Goal: Use online tool/utility: Utilize a website feature to perform a specific function

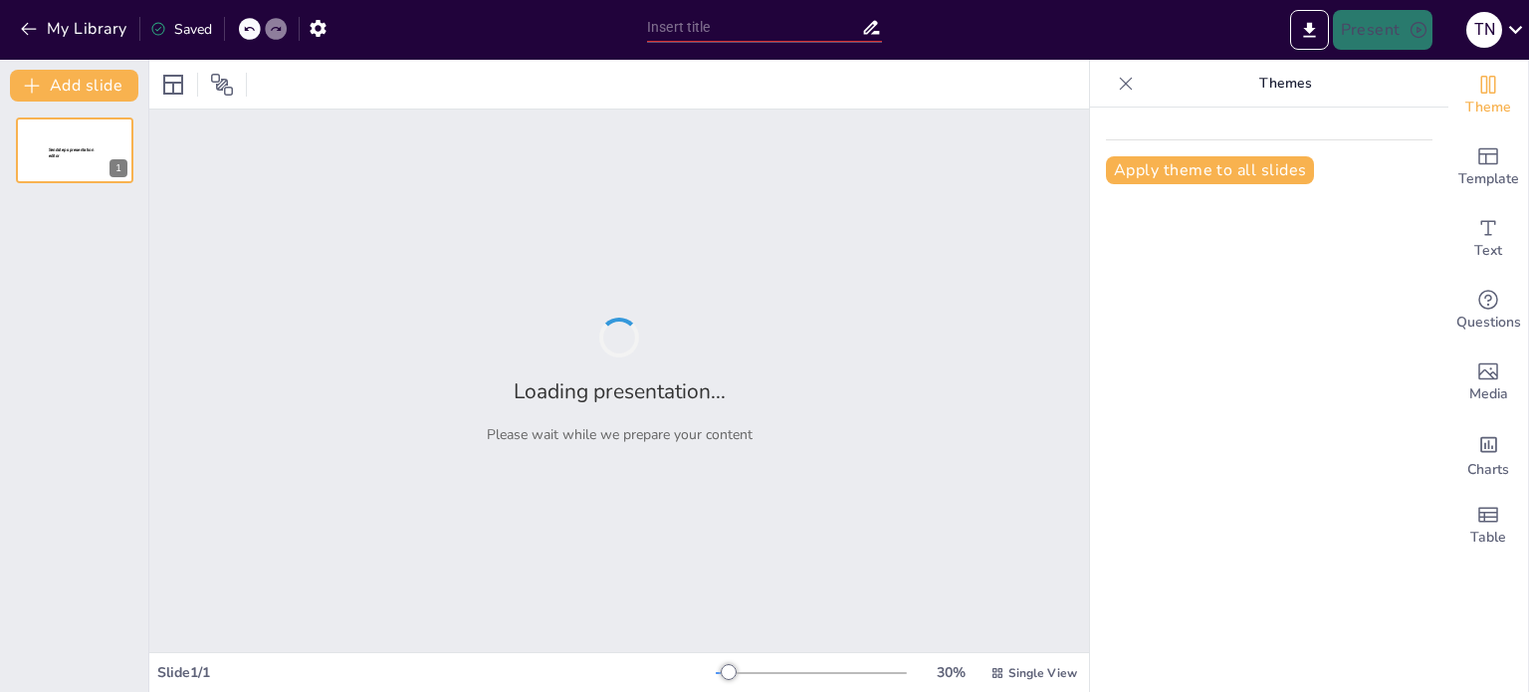
type input "Imported [PERSON_NAME] Electronics Corporate Presentation_20250626.pptx"
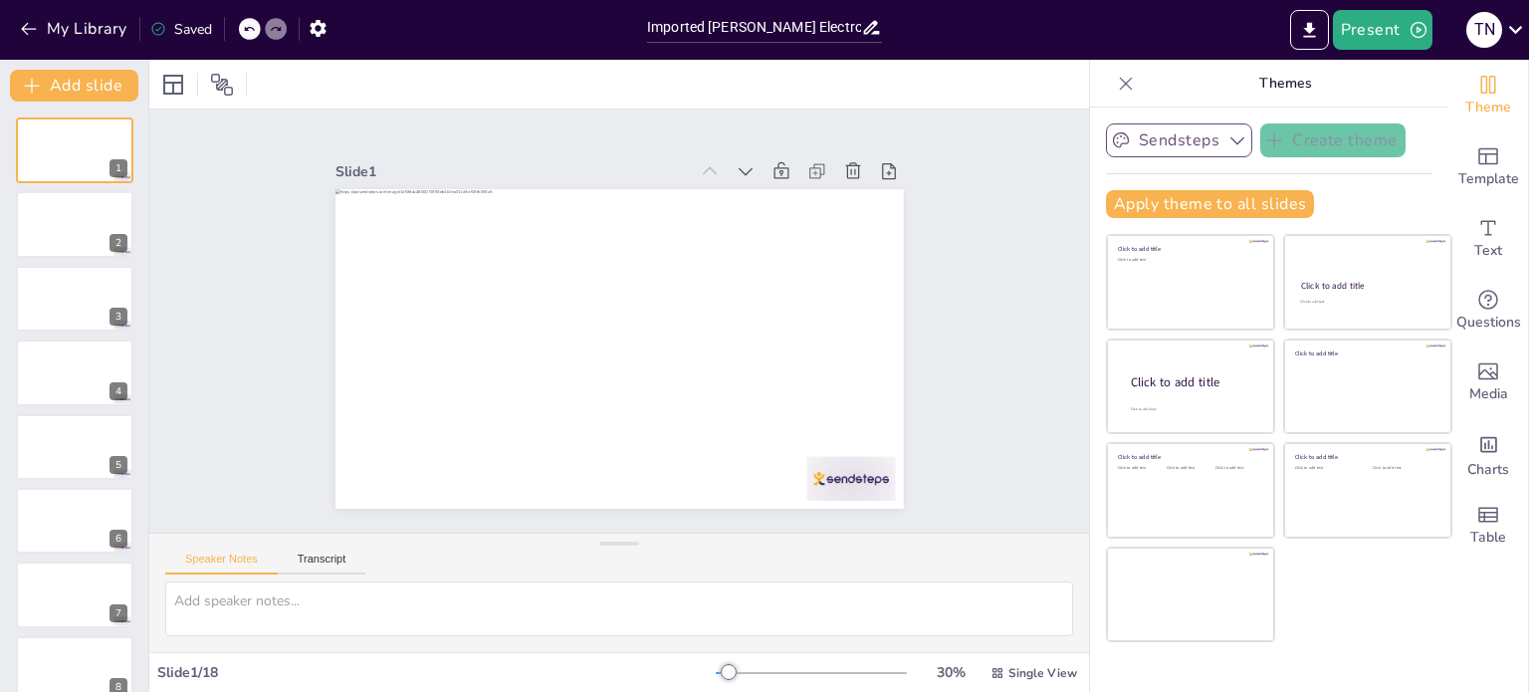
click at [1203, 146] on button "Sendsteps" at bounding box center [1179, 140] width 146 height 34
click at [1316, 174] on div "Sendsteps Create theme Apply theme to all slides Click to add title Click to ad…" at bounding box center [1269, 178] width 326 height 110
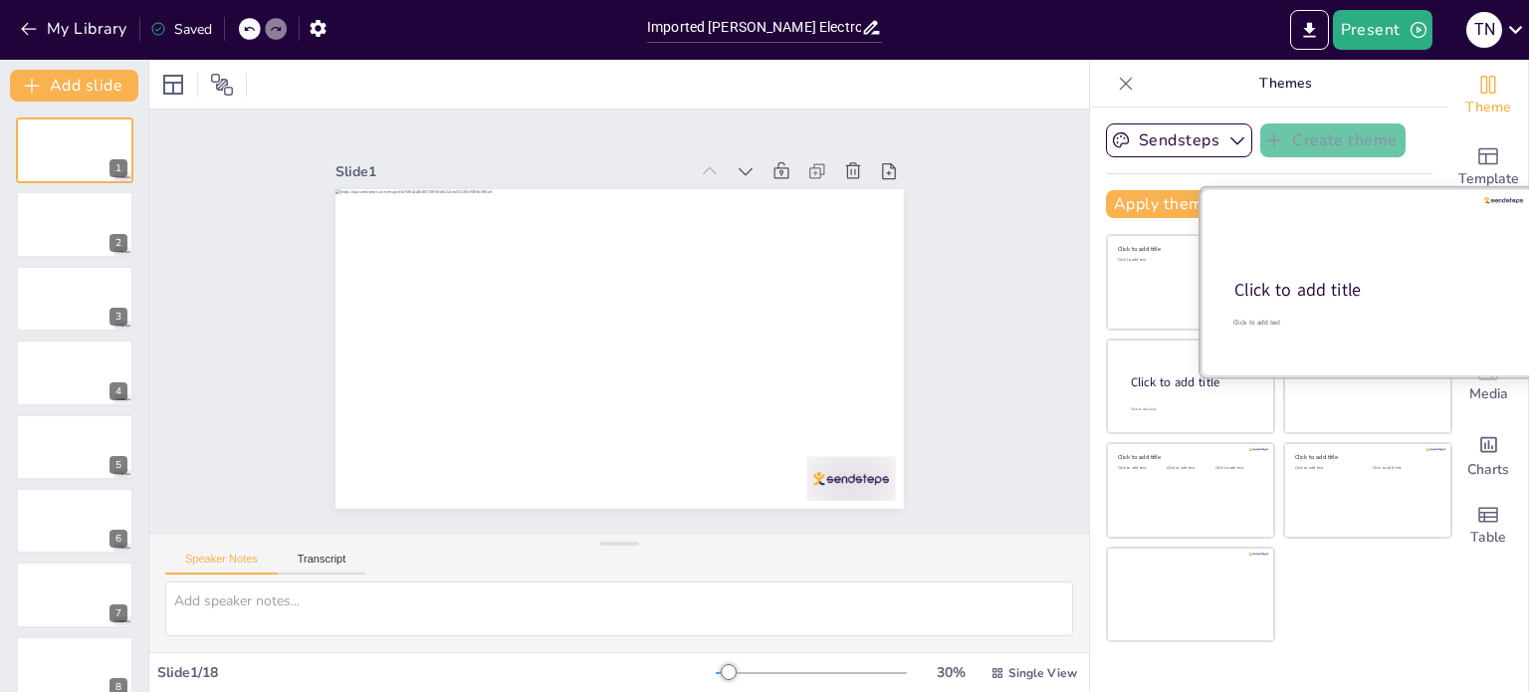
click at [1311, 276] on div at bounding box center [1367, 282] width 334 height 188
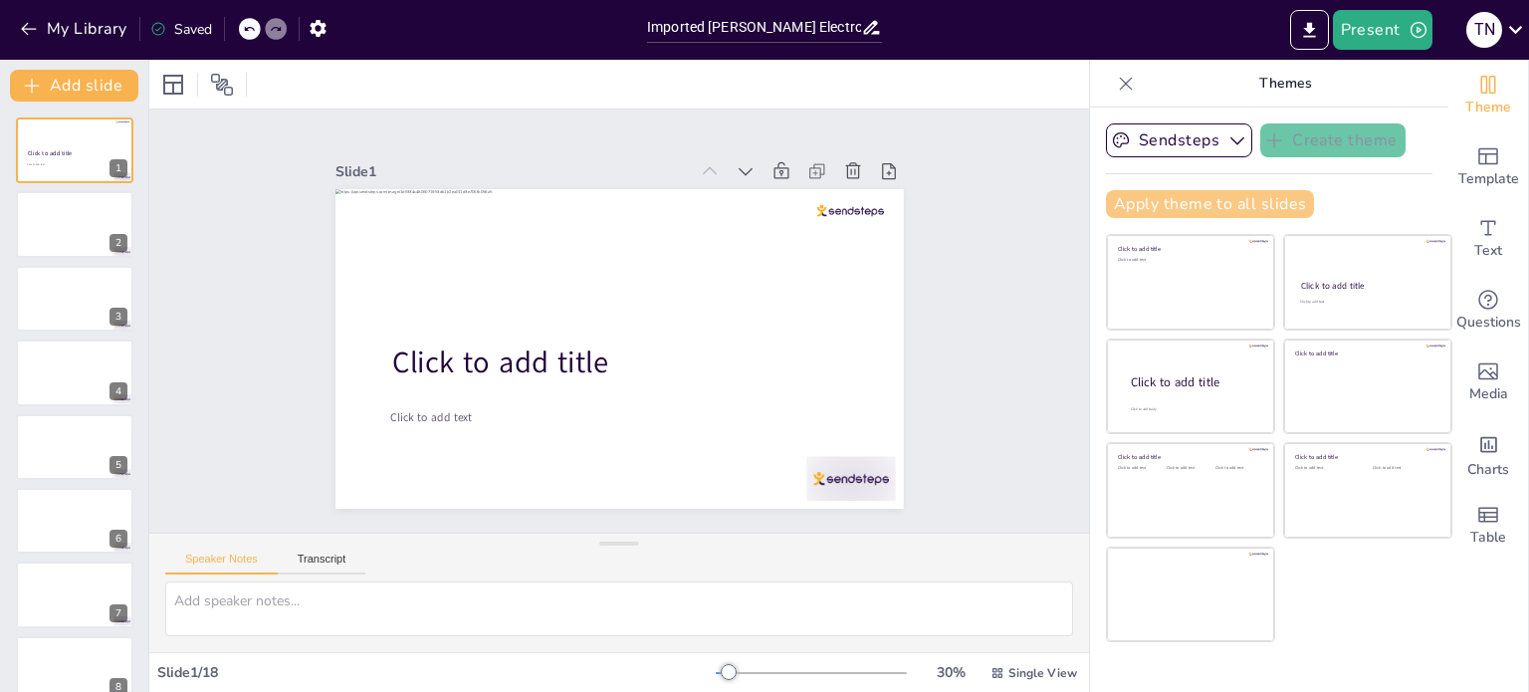
click at [1254, 208] on button "Apply theme to all slides" at bounding box center [1210, 204] width 208 height 28
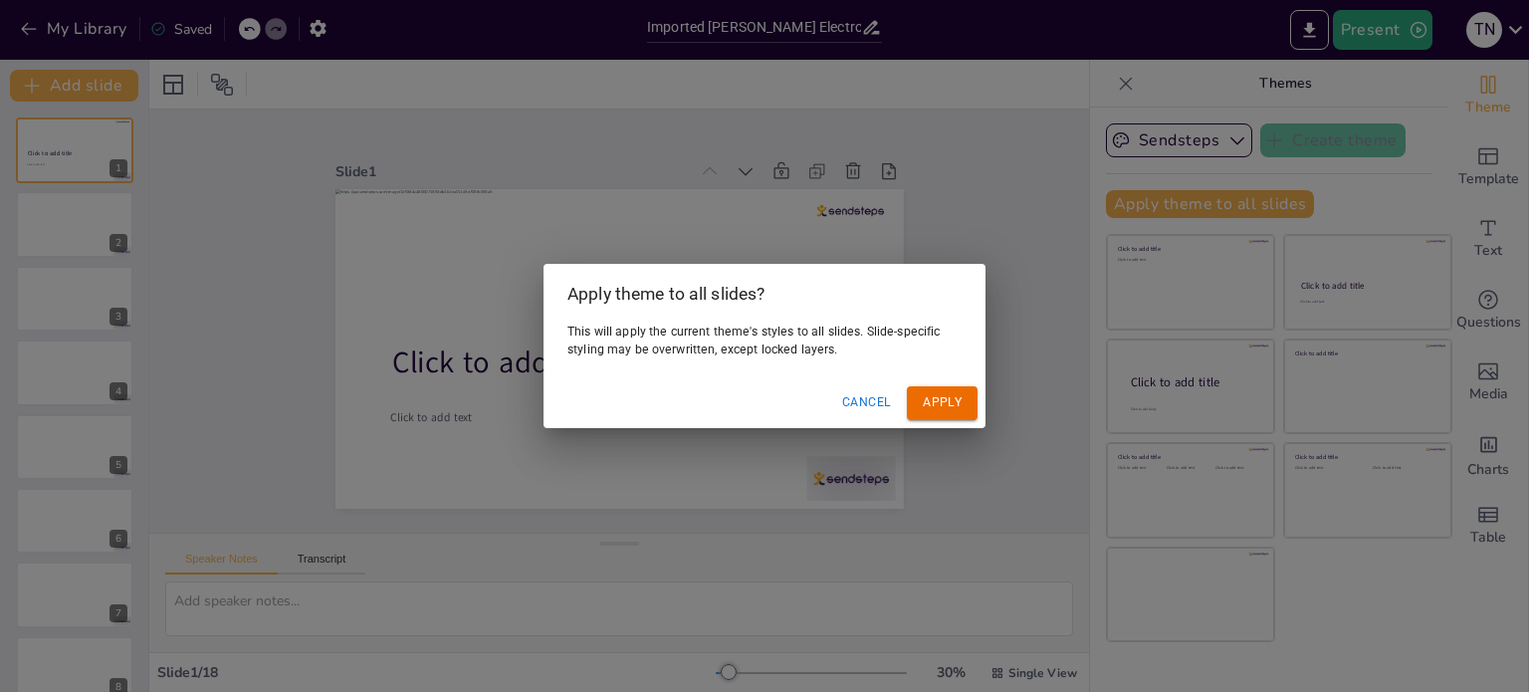
click at [951, 386] on button "Apply" at bounding box center [942, 402] width 71 height 33
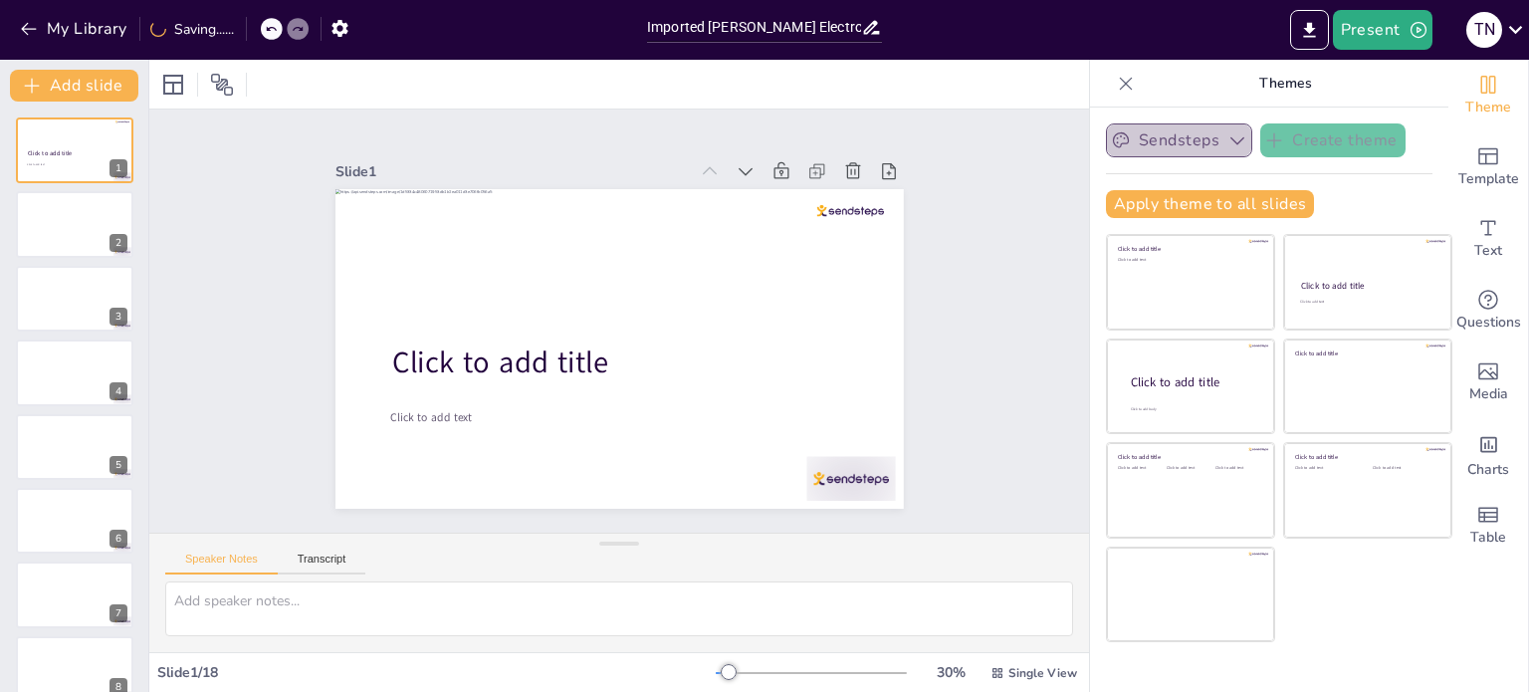
click at [1178, 137] on button "Sendsteps" at bounding box center [1179, 140] width 146 height 34
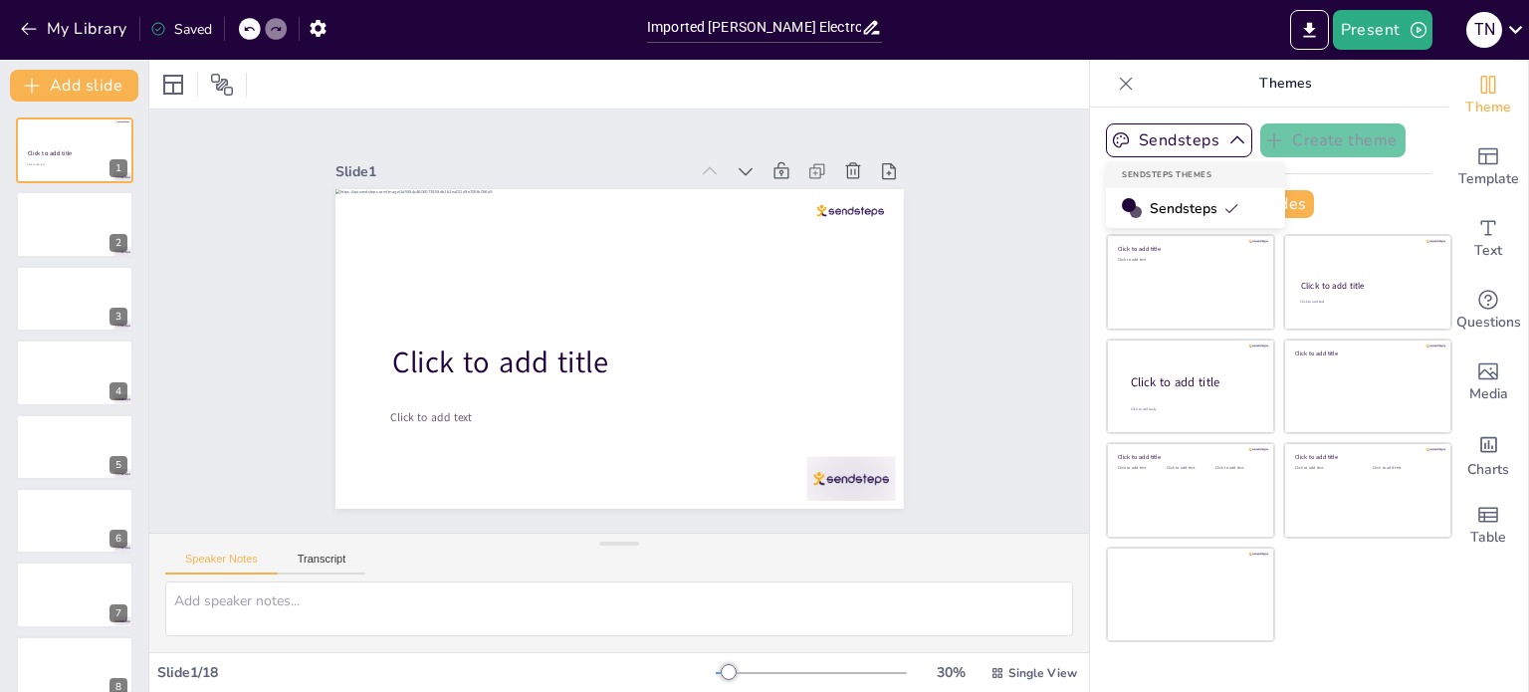
click at [1178, 209] on span "Sendsteps" at bounding box center [1195, 208] width 90 height 19
click at [1186, 152] on button "Sendsteps" at bounding box center [1179, 140] width 146 height 34
click at [1186, 166] on div "Sendsteps Themes" at bounding box center [1195, 174] width 179 height 27
click at [1232, 149] on button "Sendsteps" at bounding box center [1179, 140] width 146 height 34
click at [1320, 186] on div "Sendsteps Create theme Apply theme to all slides Click to add title Click to ad…" at bounding box center [1269, 178] width 326 height 110
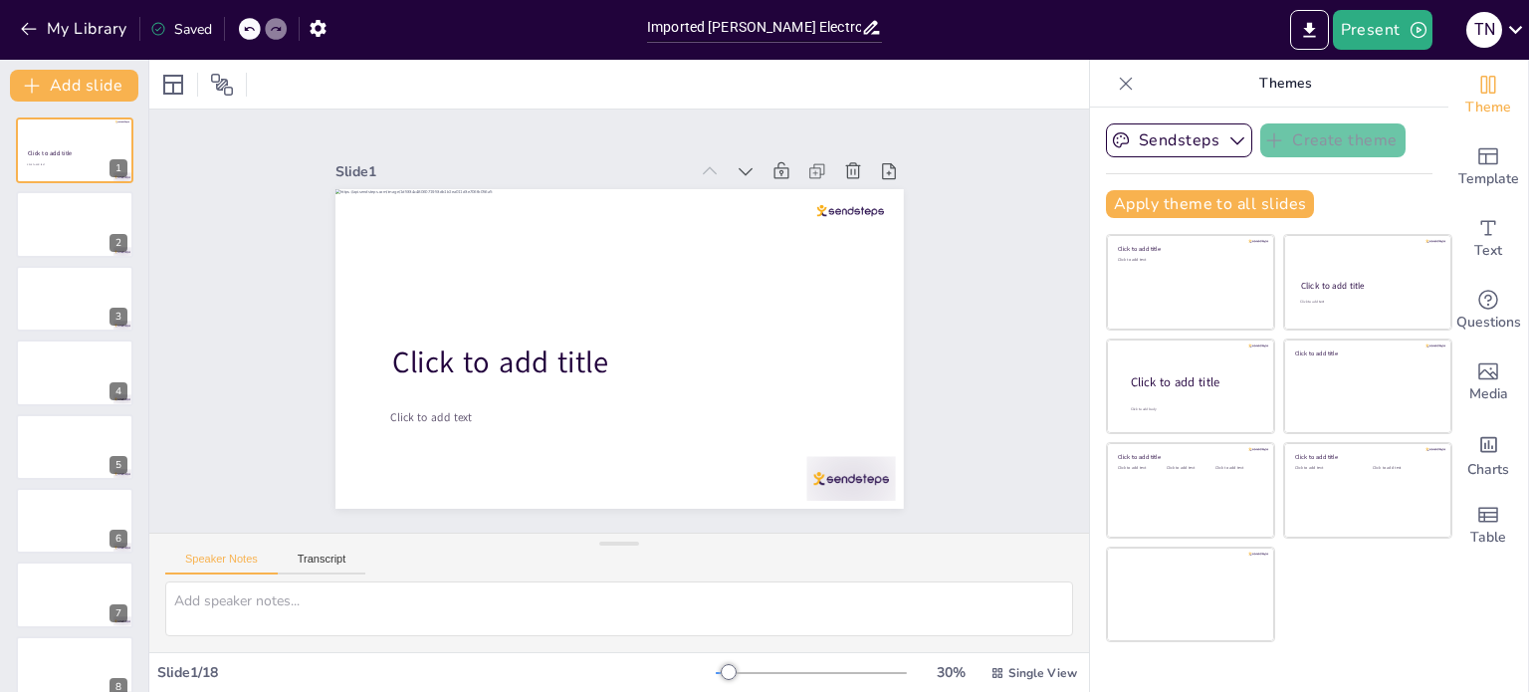
click at [1424, 589] on div "Click to add title Click to add text Click to add title Click to add text Click…" at bounding box center [1279, 438] width 346 height 408
click at [1492, 166] on div "Template" at bounding box center [1488, 167] width 80 height 72
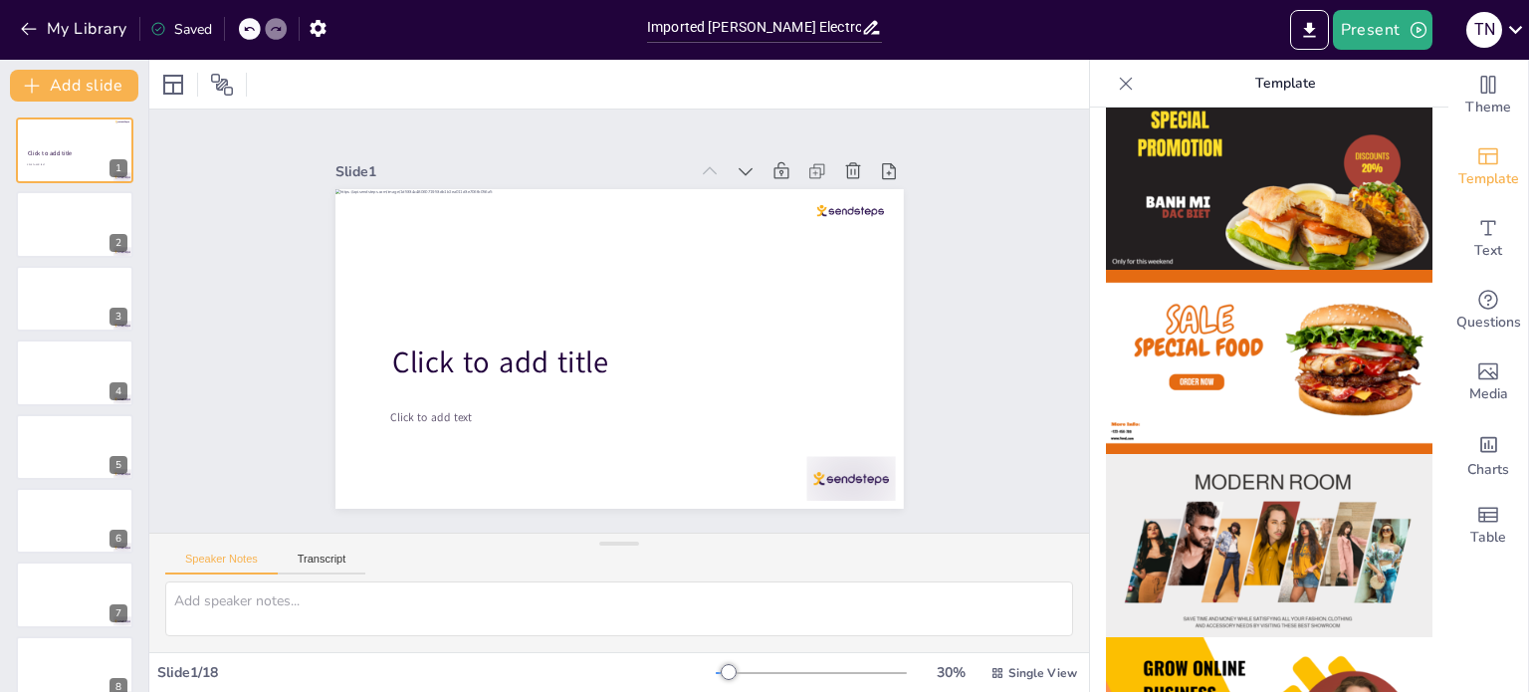
scroll to position [100, 0]
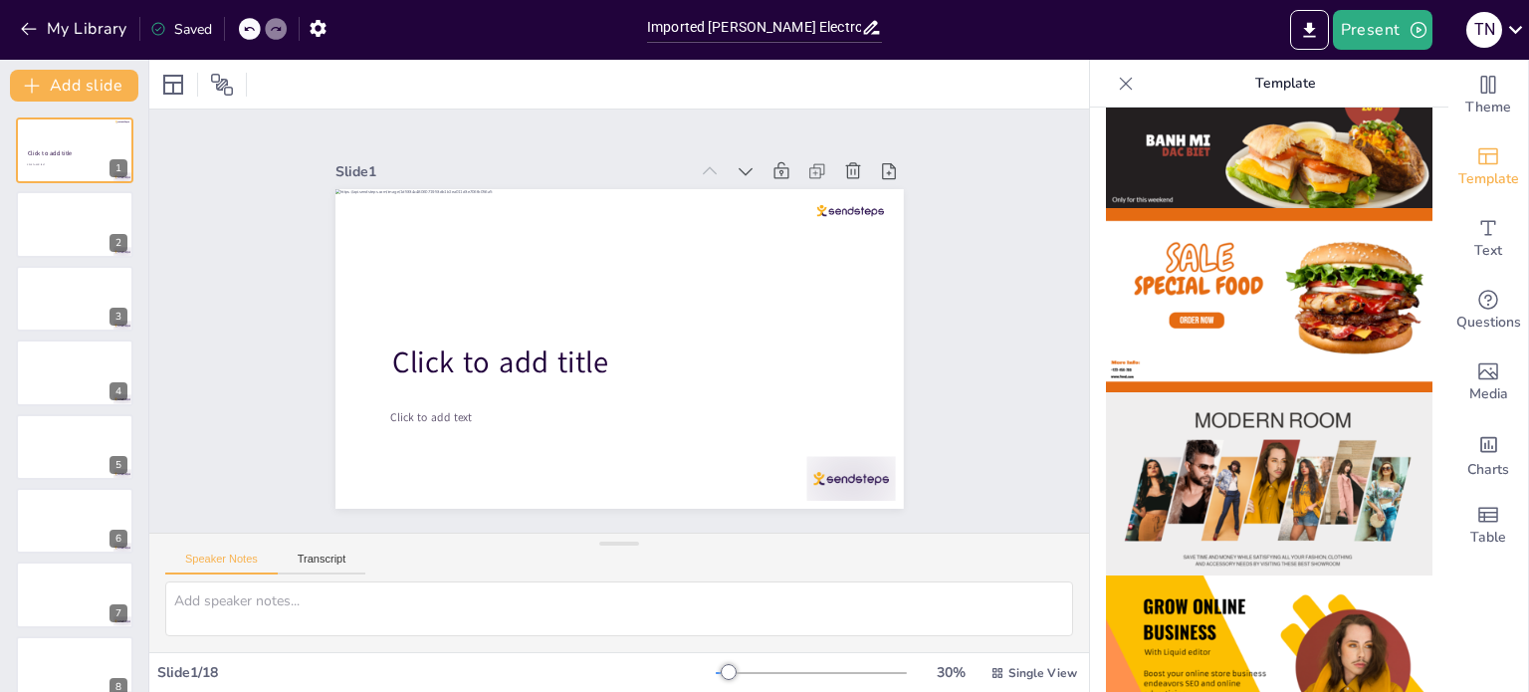
click at [1256, 321] on img at bounding box center [1269, 300] width 326 height 184
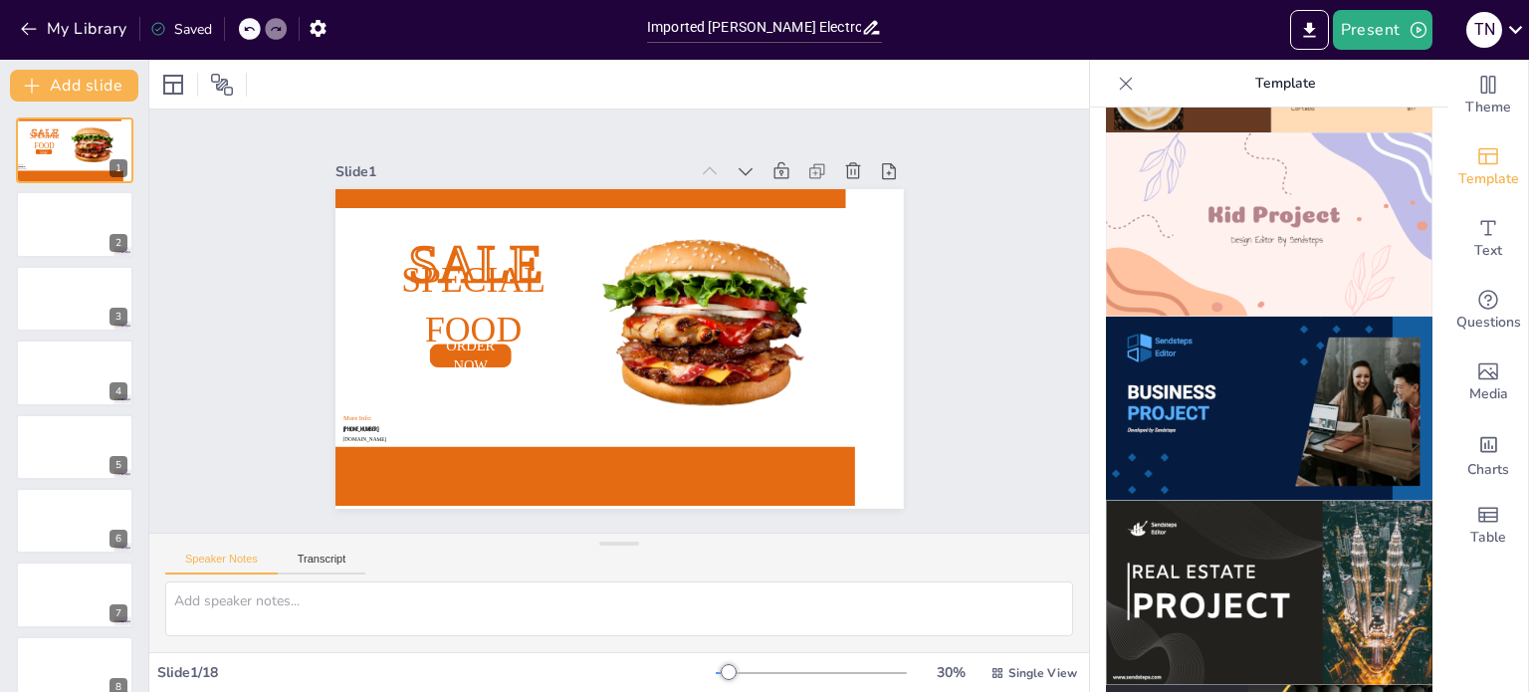
scroll to position [1493, 0]
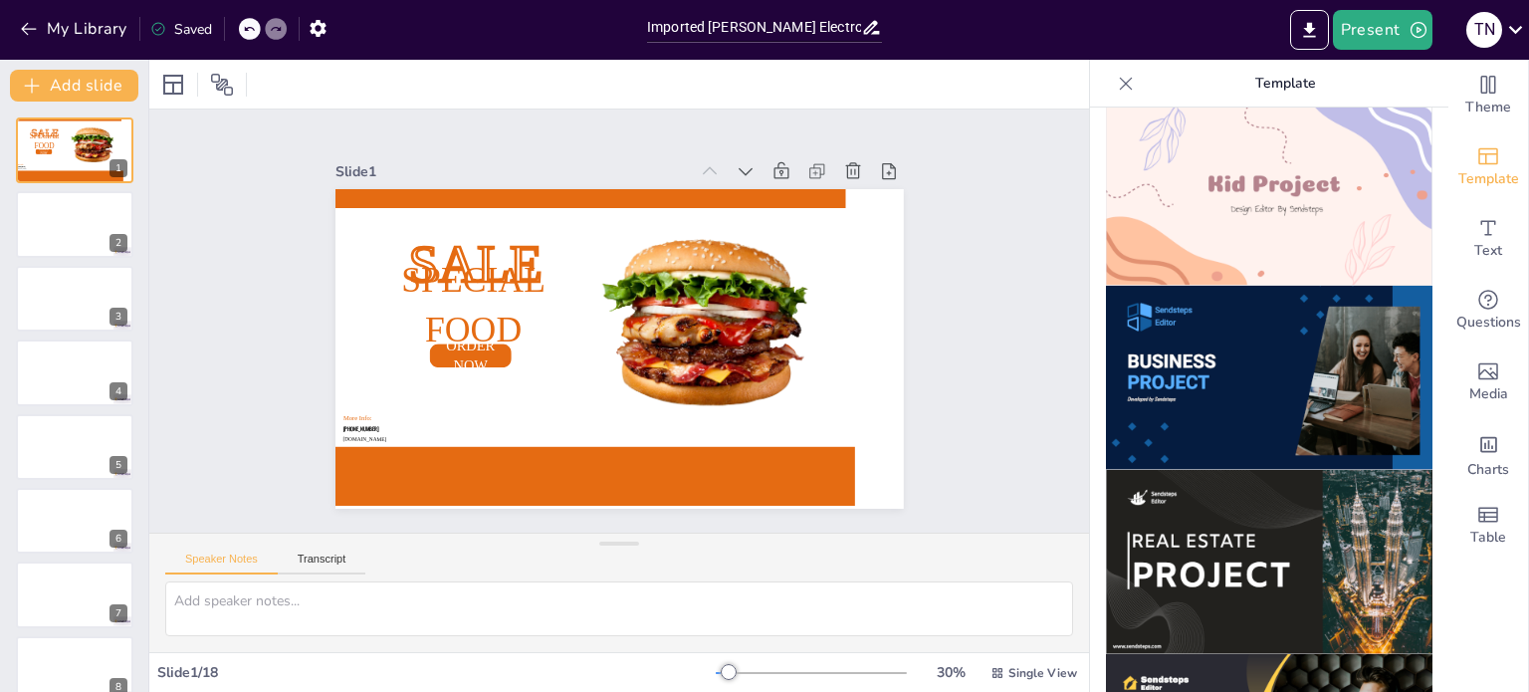
click at [1256, 333] on img at bounding box center [1269, 378] width 326 height 184
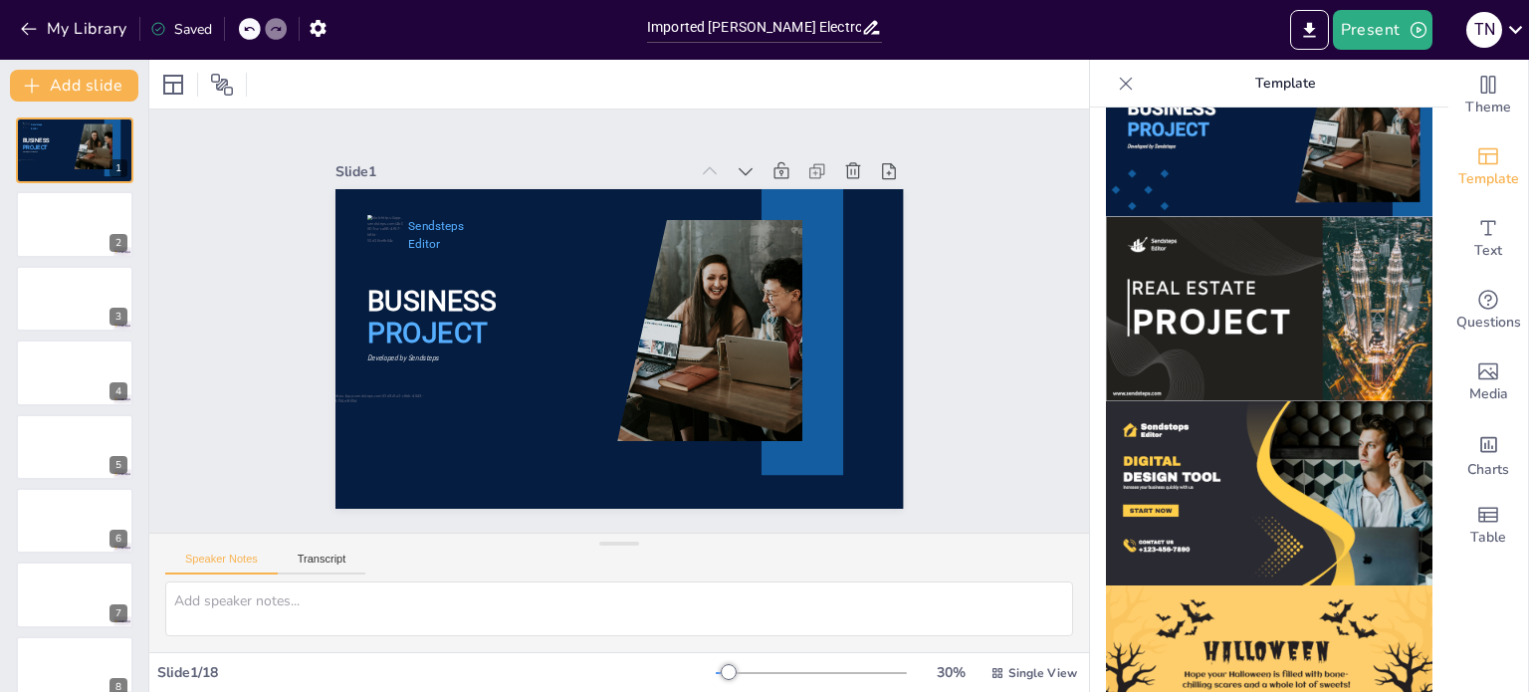
scroll to position [1741, 0]
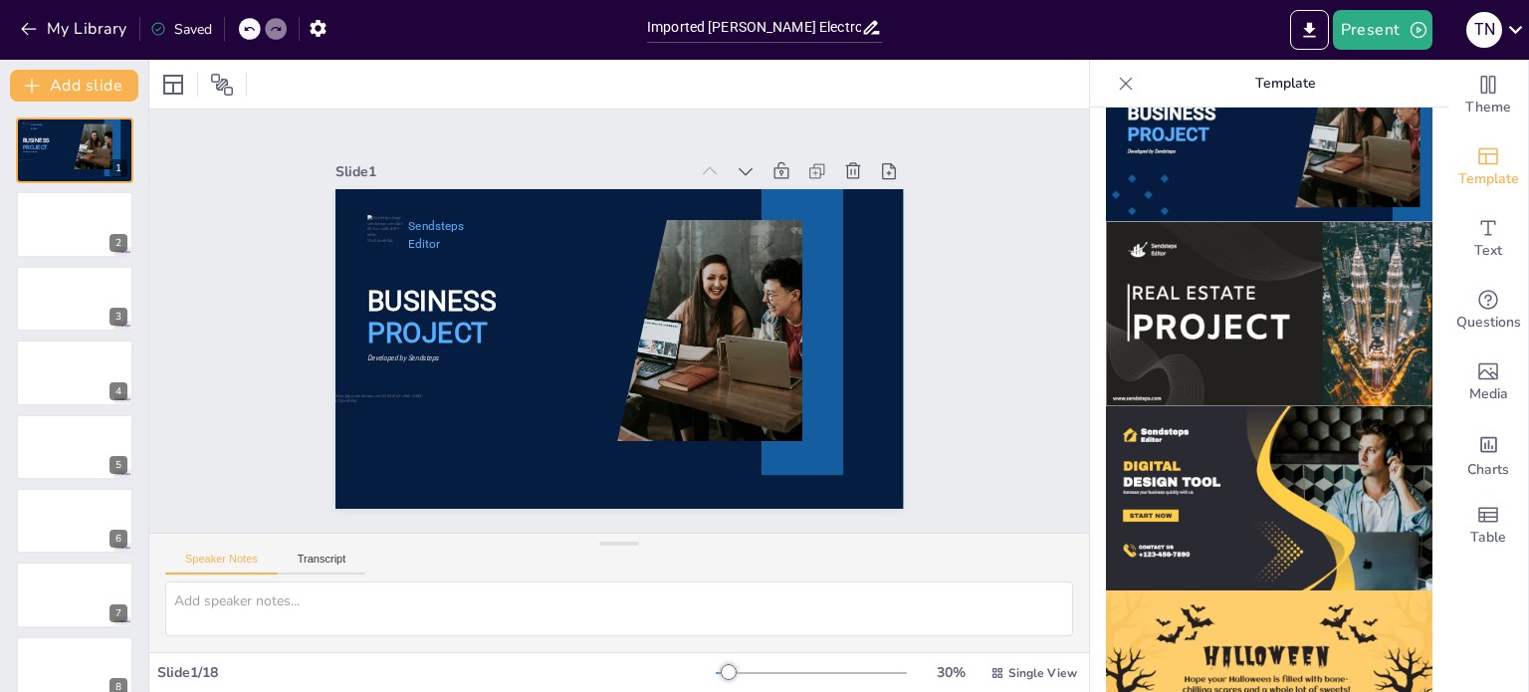
click at [1256, 326] on img at bounding box center [1269, 314] width 326 height 184
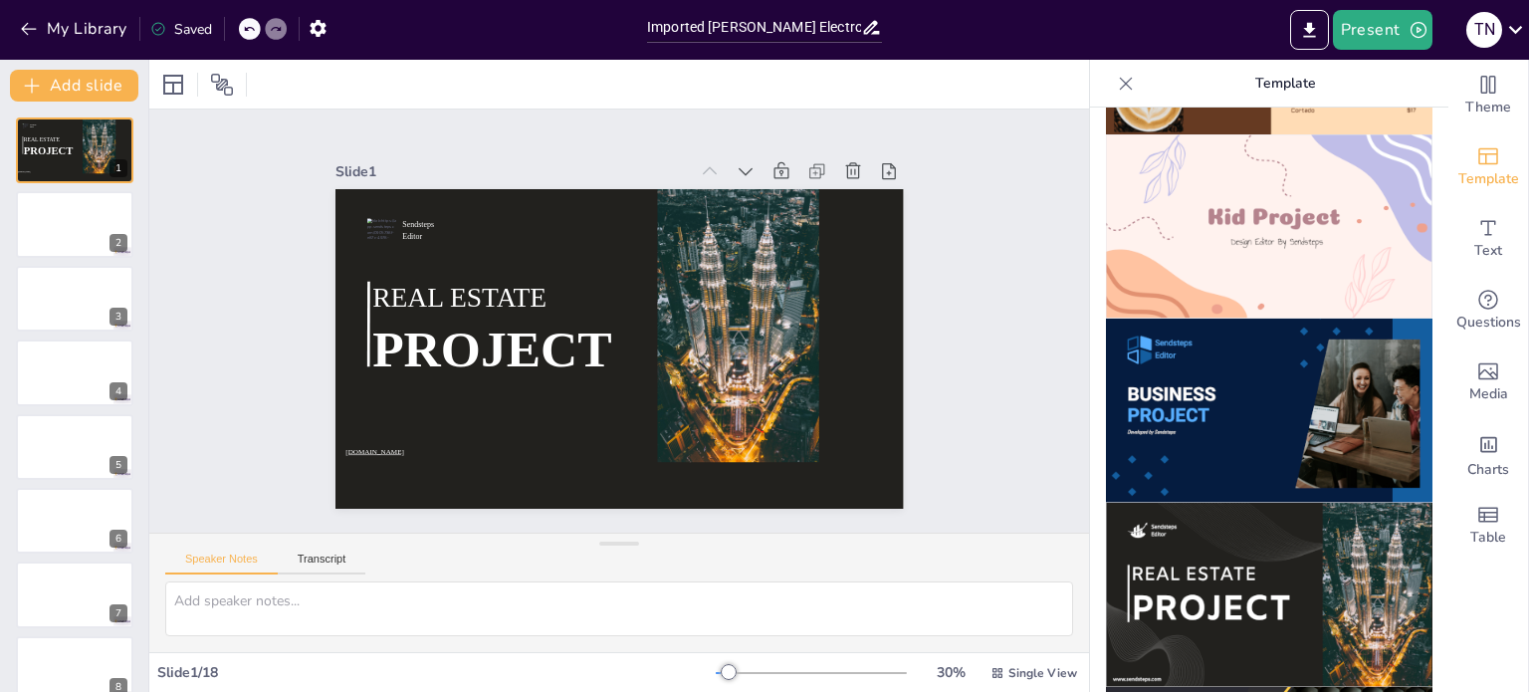
scroll to position [1343, 0]
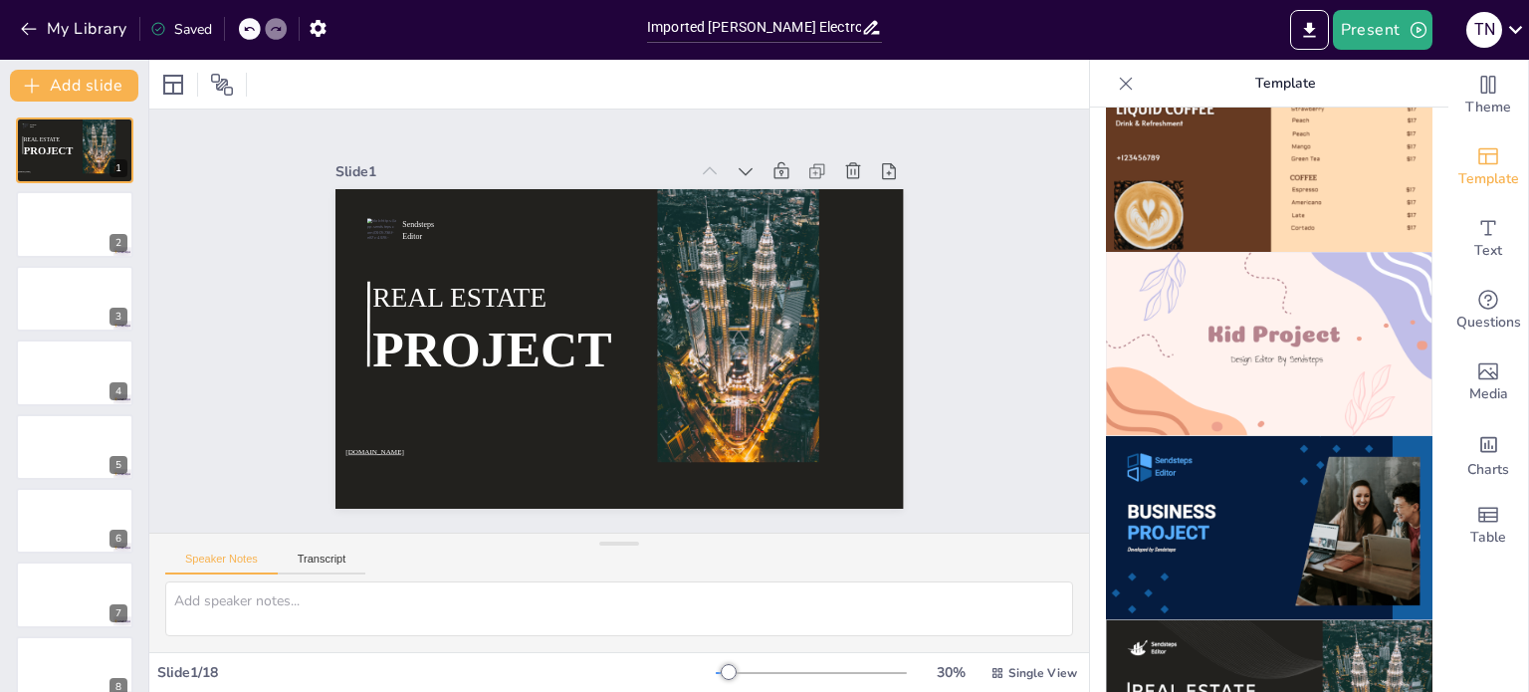
click at [1259, 436] on img at bounding box center [1269, 528] width 326 height 184
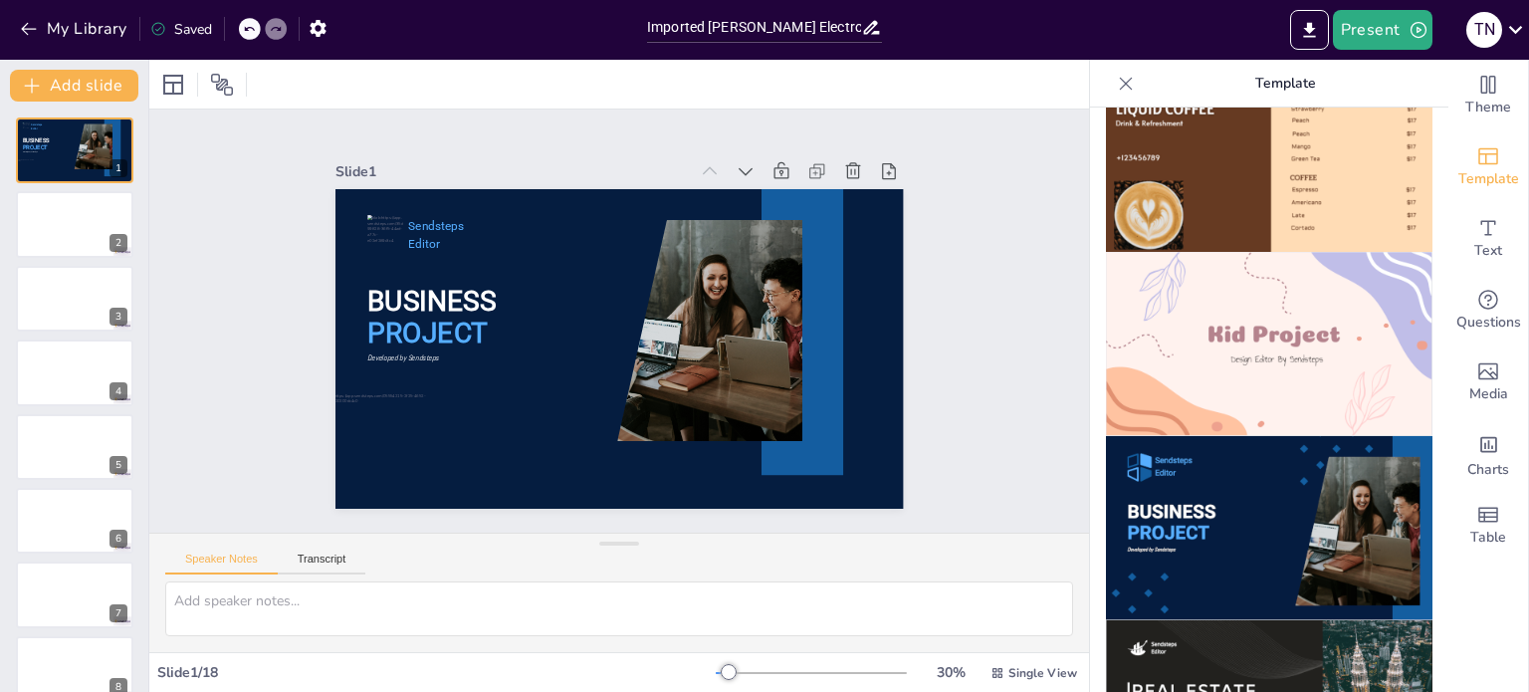
click at [963, 301] on div "Slide 1 BUSINESS PROJECT Sendsteps Editor Developed by Sendsteps Slide 2 Slide …" at bounding box center [618, 320] width 1025 height 836
click at [1117, 91] on icon at bounding box center [1126, 84] width 20 height 20
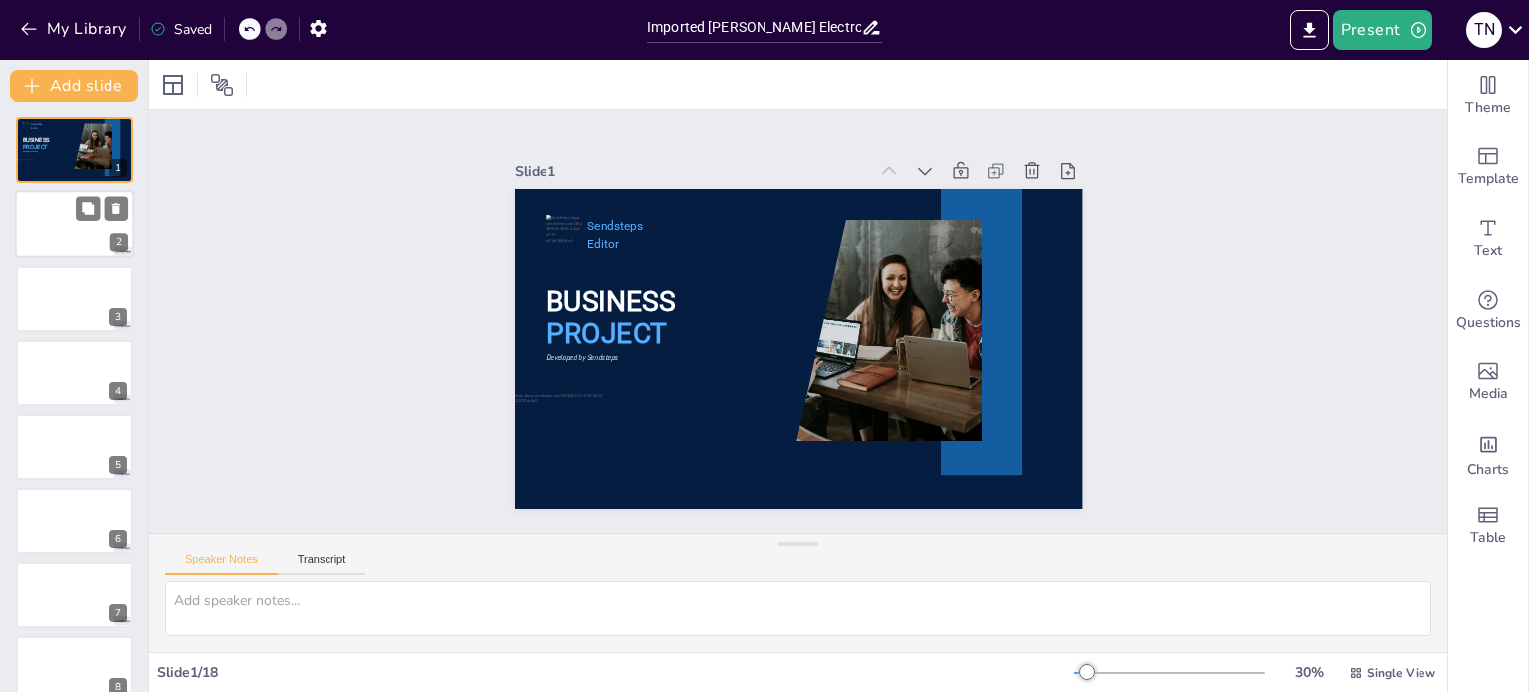
click at [52, 206] on div at bounding box center [74, 225] width 119 height 68
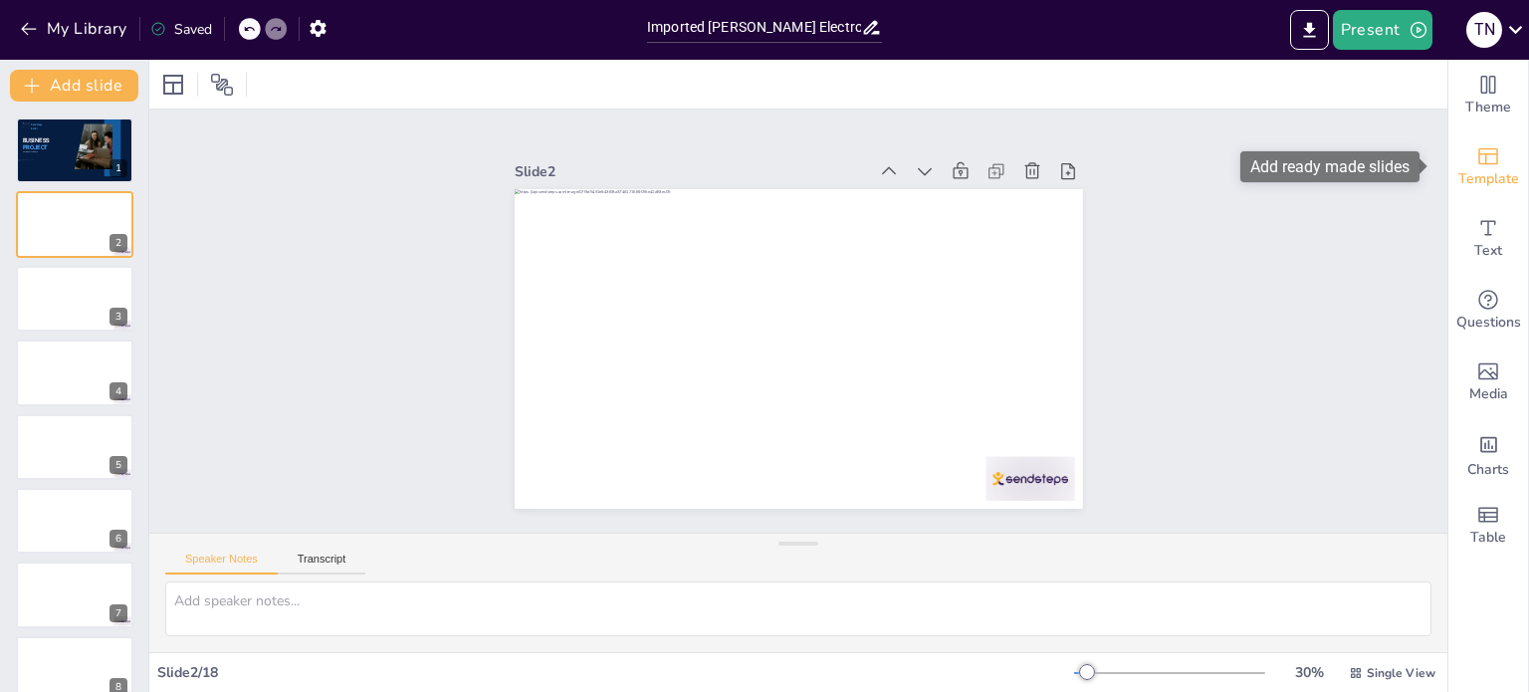
click at [1492, 175] on span "Template" at bounding box center [1488, 179] width 61 height 22
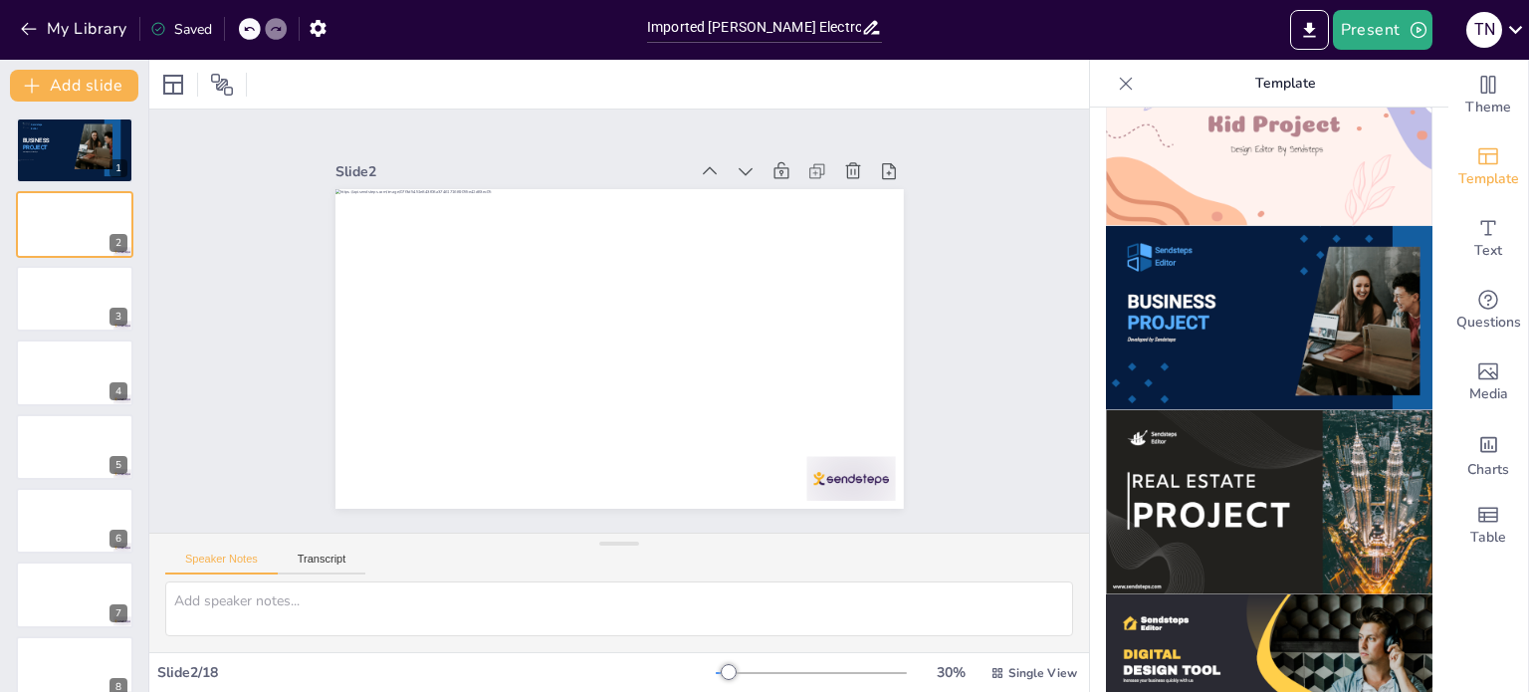
scroll to position [1592, 0]
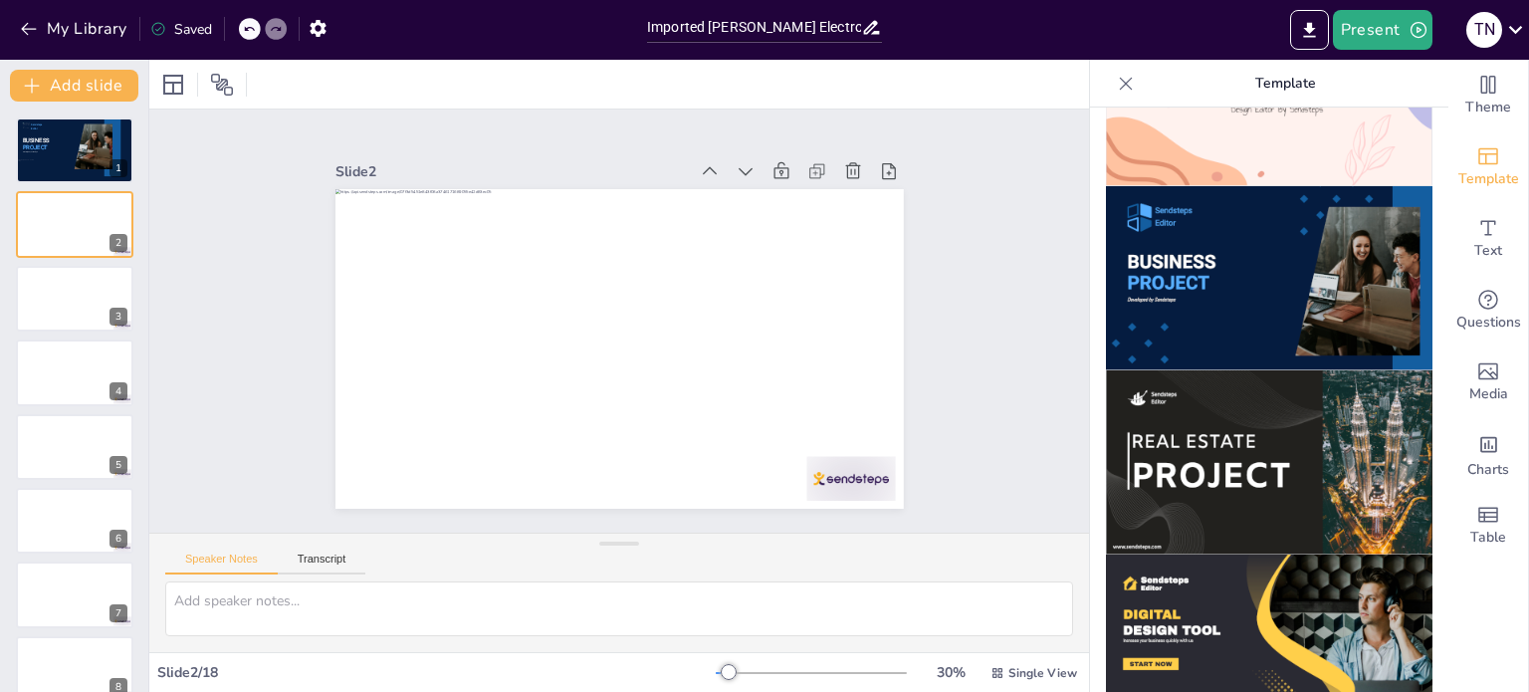
click at [1226, 272] on img at bounding box center [1269, 278] width 326 height 184
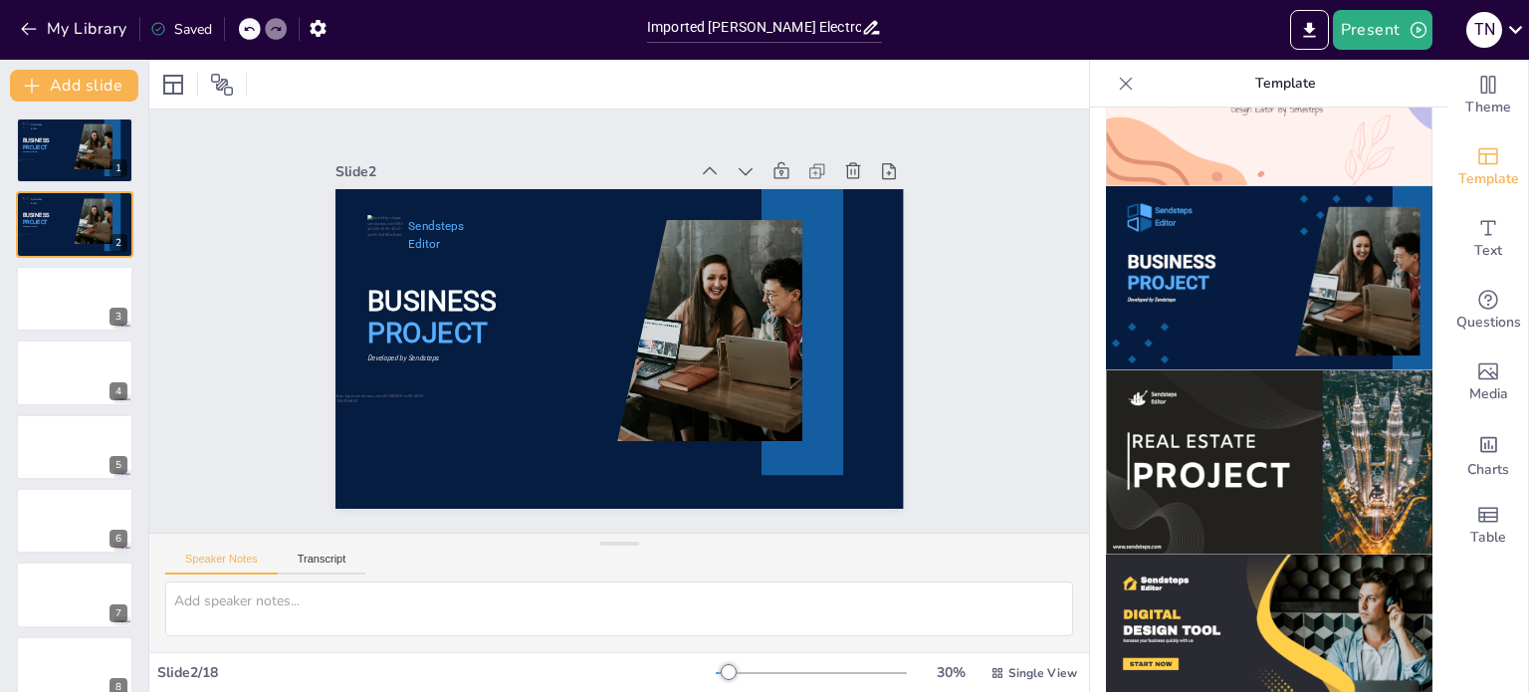
click at [1110, 71] on div at bounding box center [1126, 84] width 32 height 32
